Goal: Check status

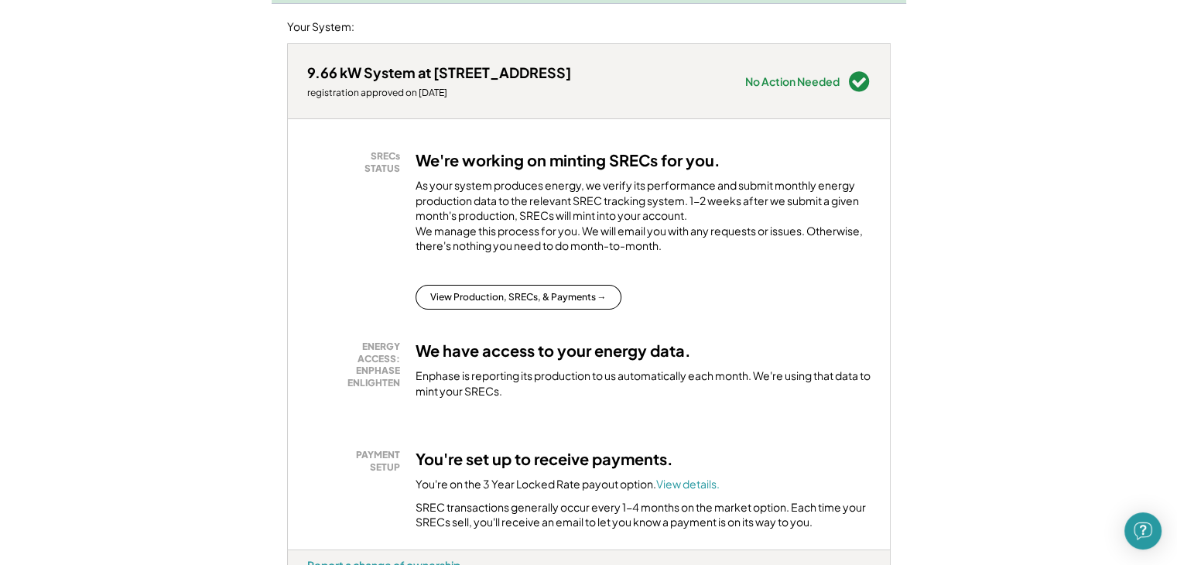
scroll to position [309, 0]
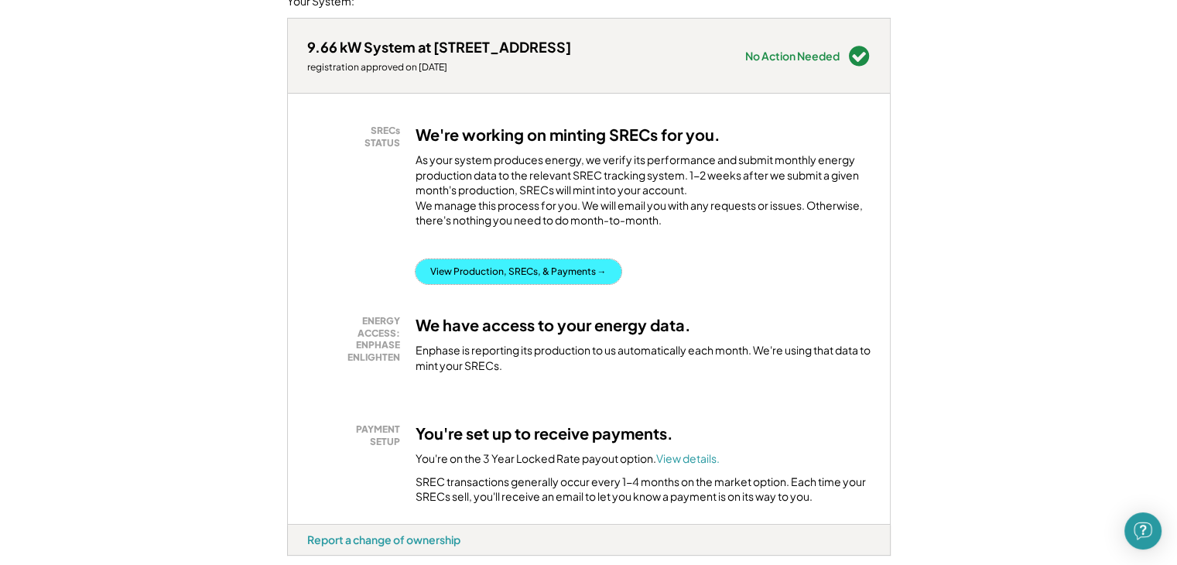
click at [501, 282] on button "View Production, SRECs, & Payments →" at bounding box center [518, 271] width 206 height 25
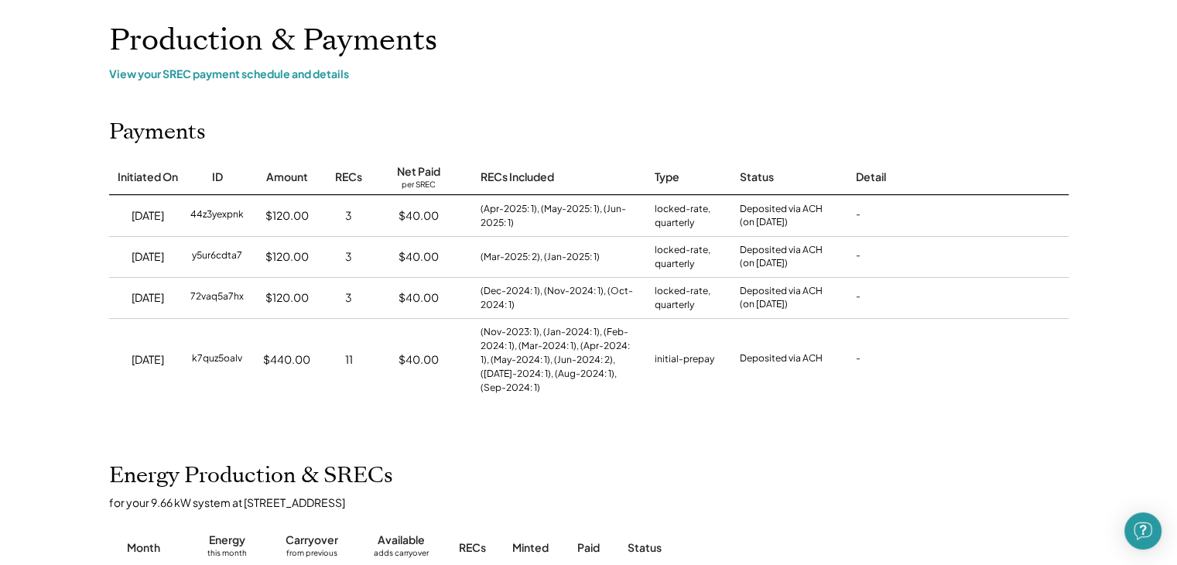
scroll to position [77, 0]
